Goal: Find specific page/section: Find specific page/section

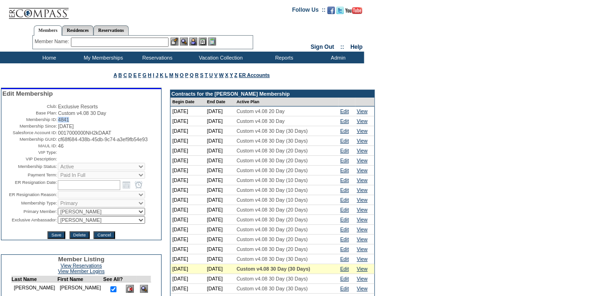
drag, startPoint x: 71, startPoint y: 122, endPoint x: 55, endPoint y: 123, distance: 16.0
click at [58, 123] on td "4841" at bounding box center [109, 120] width 102 height 6
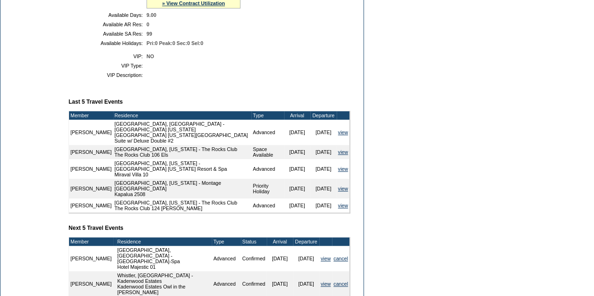
scroll to position [282, 0]
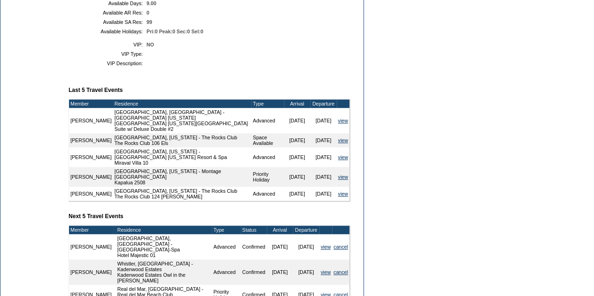
click at [396, 41] on form "Follow Us ::" at bounding box center [297, 68] width 594 height 700
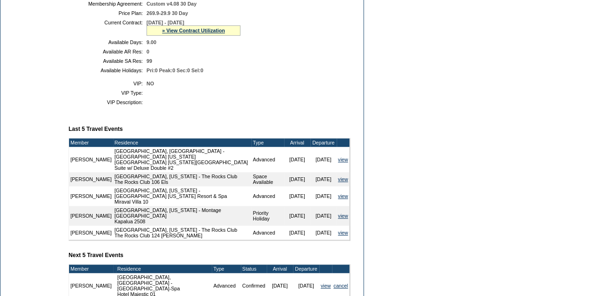
scroll to position [141, 0]
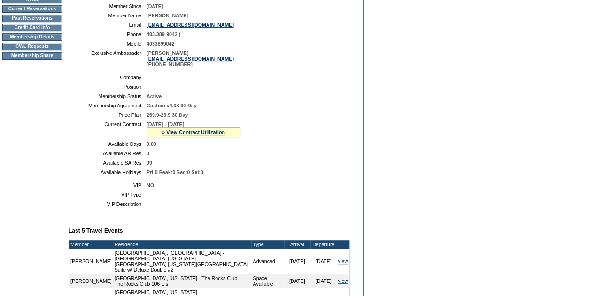
click at [28, 41] on td "Membership Details" at bounding box center [32, 37] width 60 height 8
